Goal: Information Seeking & Learning: Learn about a topic

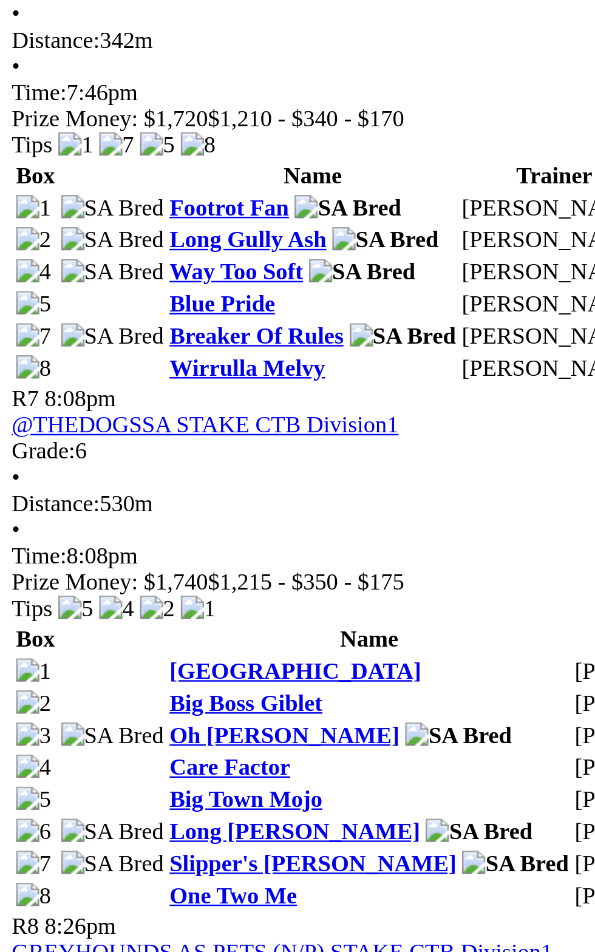
scroll to position [1393, 0]
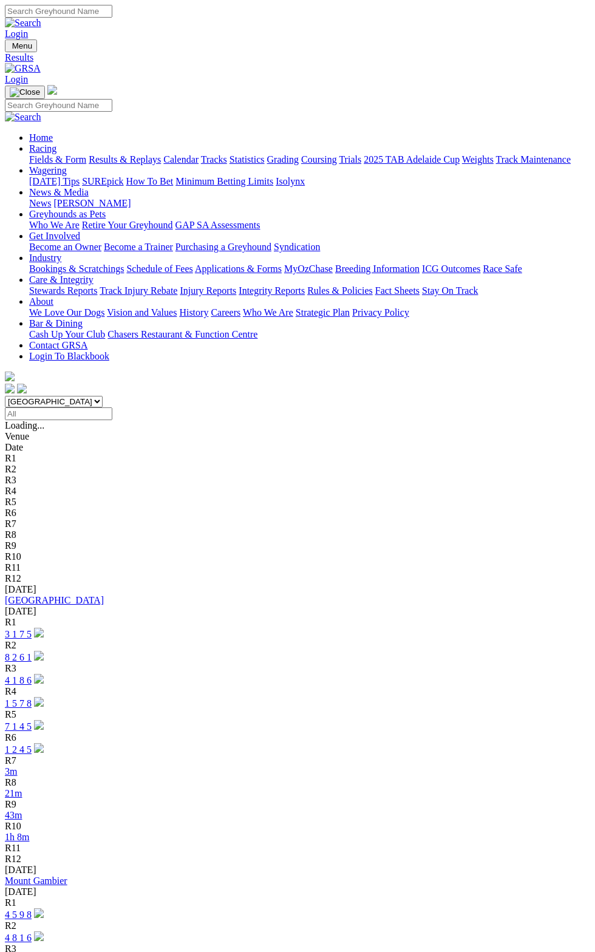
click at [32, 629] on link "3 1 7 5" at bounding box center [18, 634] width 27 height 10
click at [32, 652] on link "8 2 6 1" at bounding box center [18, 657] width 27 height 10
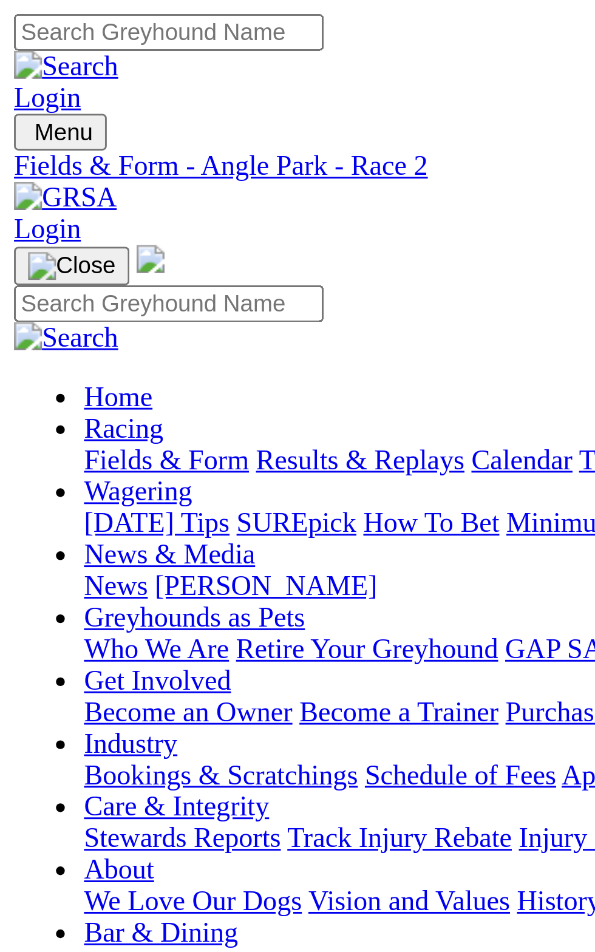
click at [16, 431] on link "R1" at bounding box center [11, 436] width 12 height 10
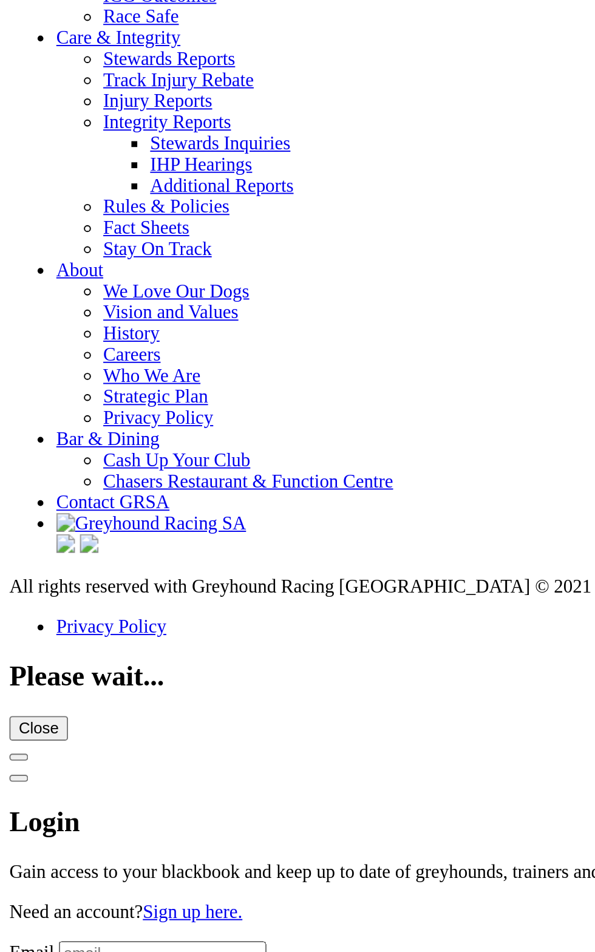
scroll to position [4305, 0]
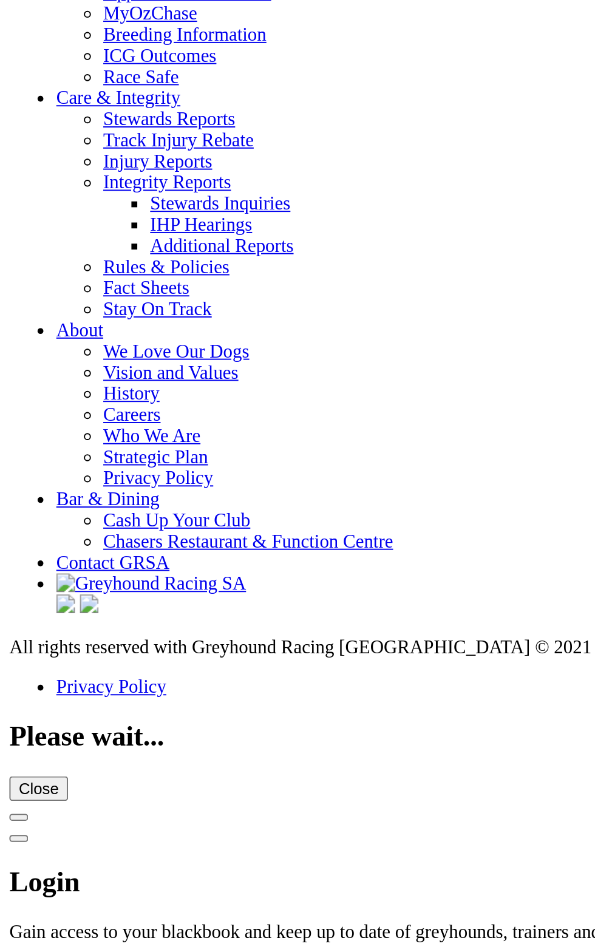
click at [80, 7] on link "Results & Replays" at bounding box center [89, 1] width 72 height 10
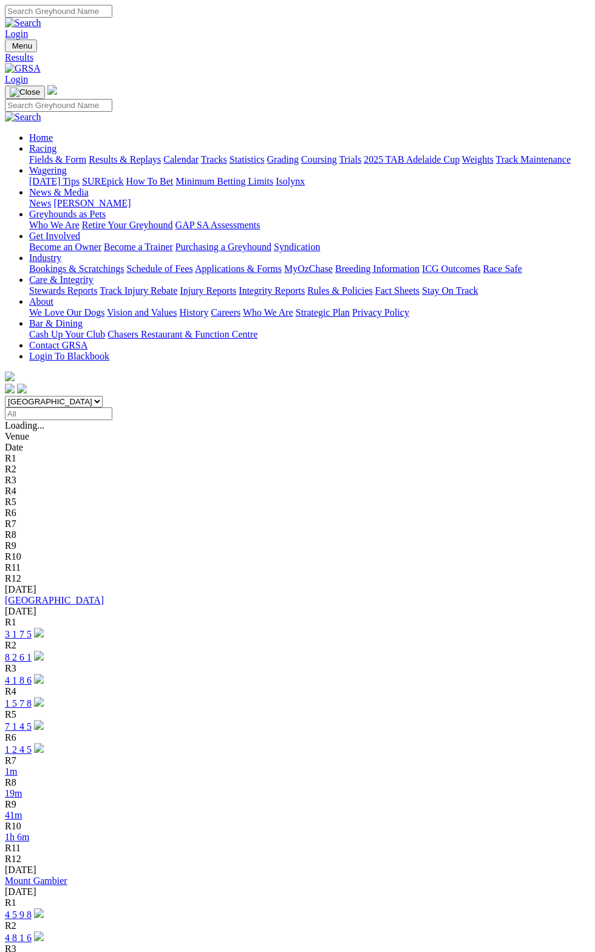
click at [32, 675] on link "4 1 8 6" at bounding box center [18, 680] width 27 height 10
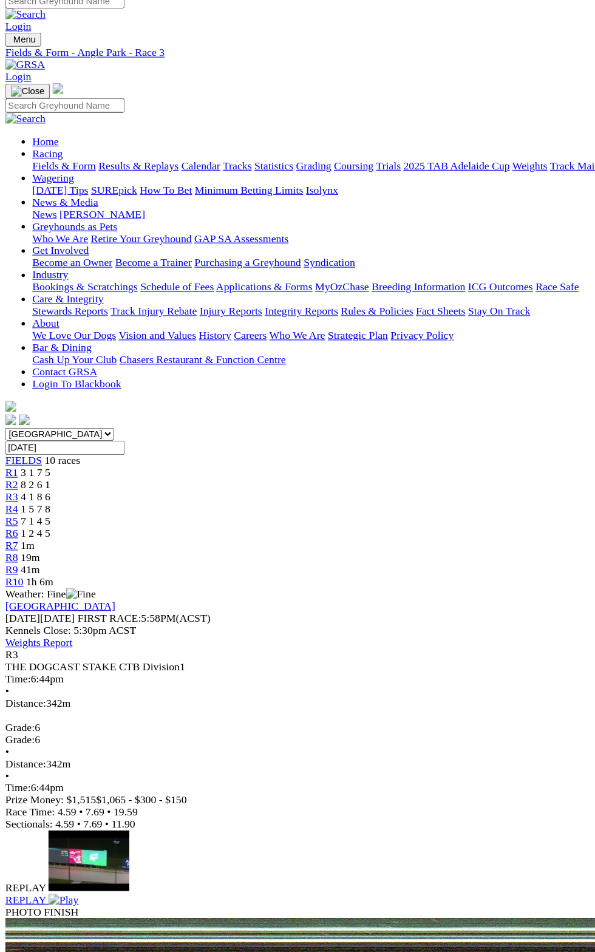
click at [271, 737] on div "Race Time: 4.59 • 7.69 • 19.59" at bounding box center [297, 742] width 585 height 11
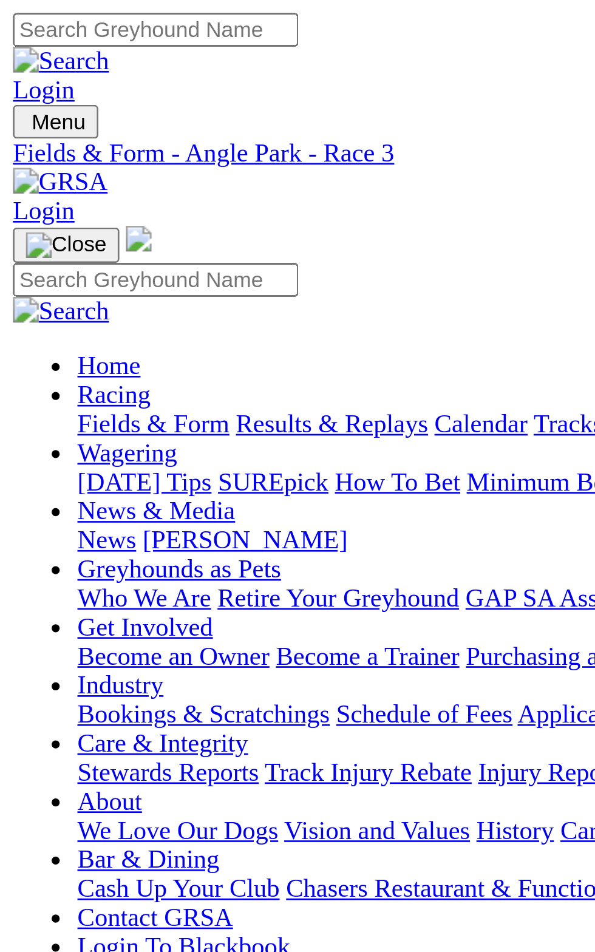
click at [146, 540] on div "Weather: Fine" at bounding box center [297, 545] width 585 height 11
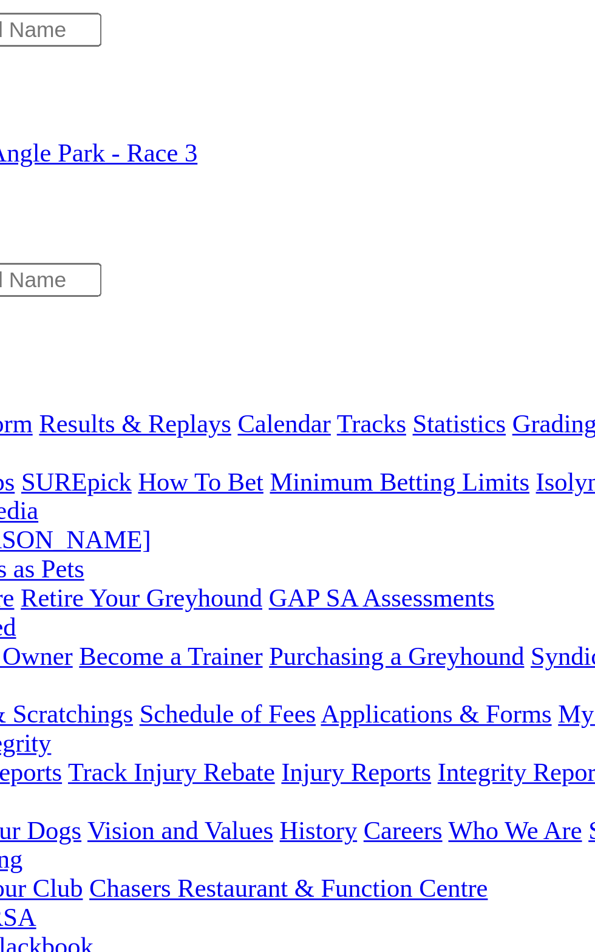
click at [16, 464] on link "R4" at bounding box center [11, 469] width 12 height 10
